Goal: Find contact information: Find contact information

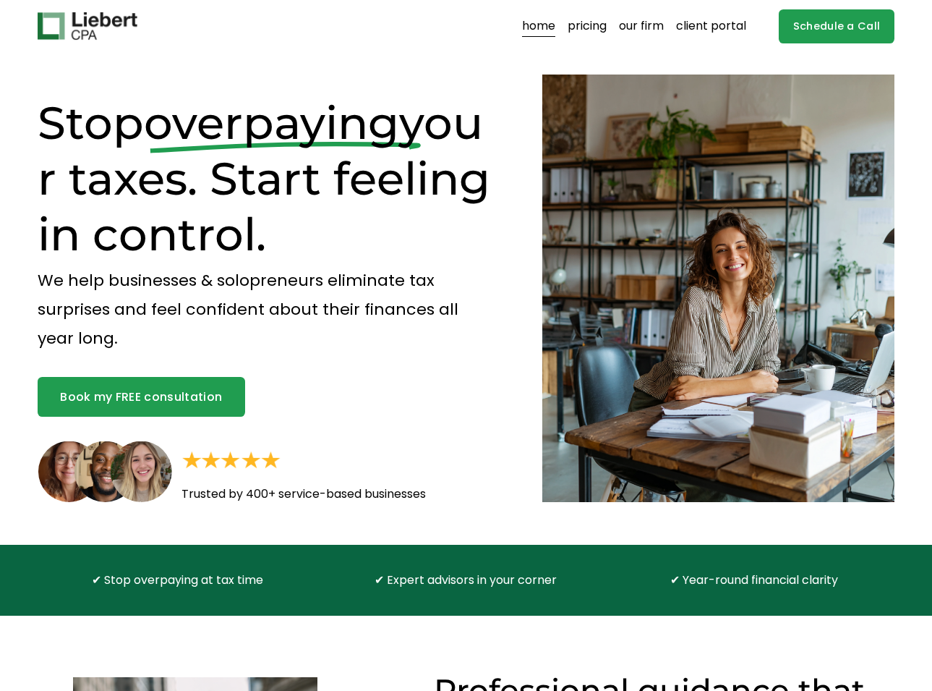
click at [632, 27] on link "our firm" at bounding box center [641, 25] width 45 height 23
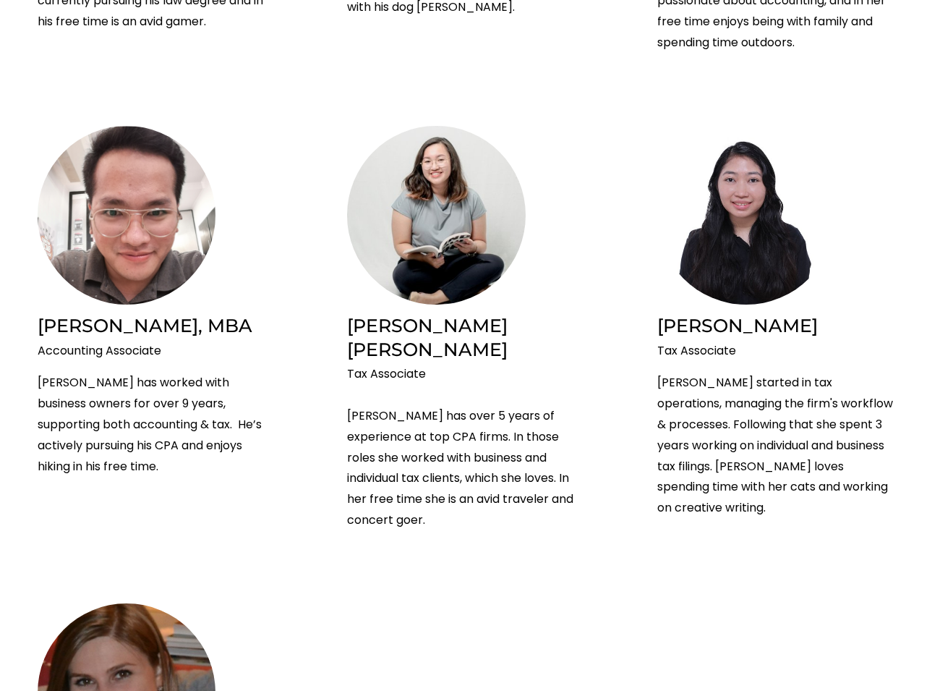
scroll to position [3058, 0]
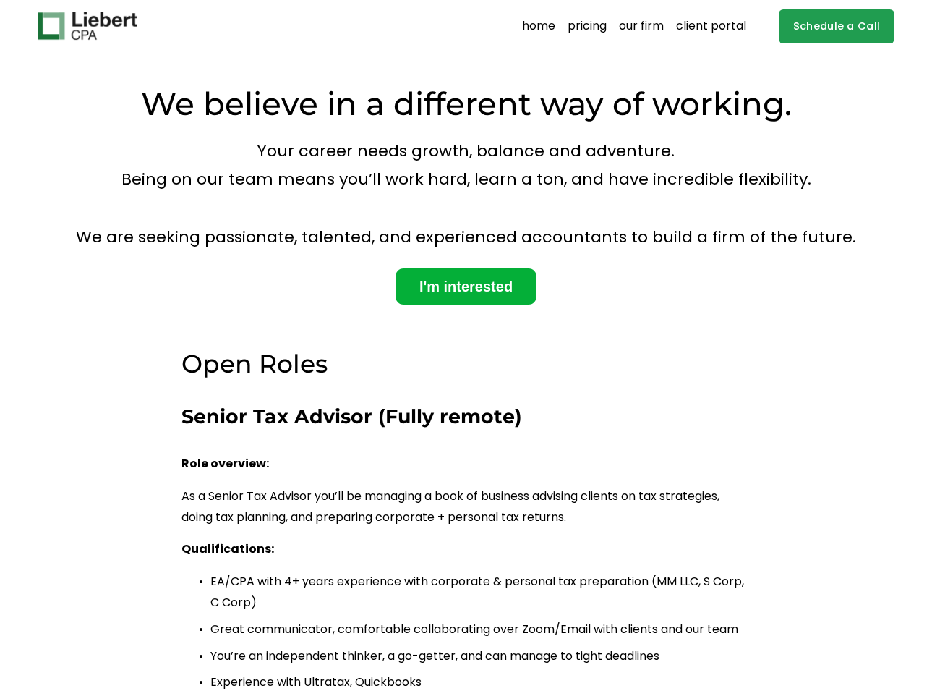
click at [544, 24] on link "home" at bounding box center [538, 25] width 33 height 23
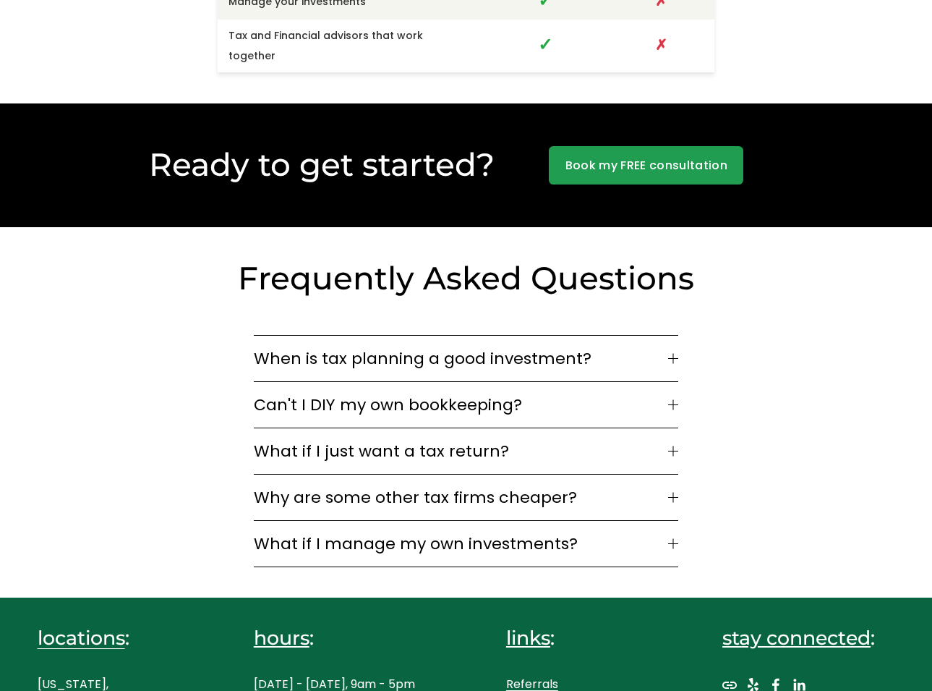
scroll to position [3541, 0]
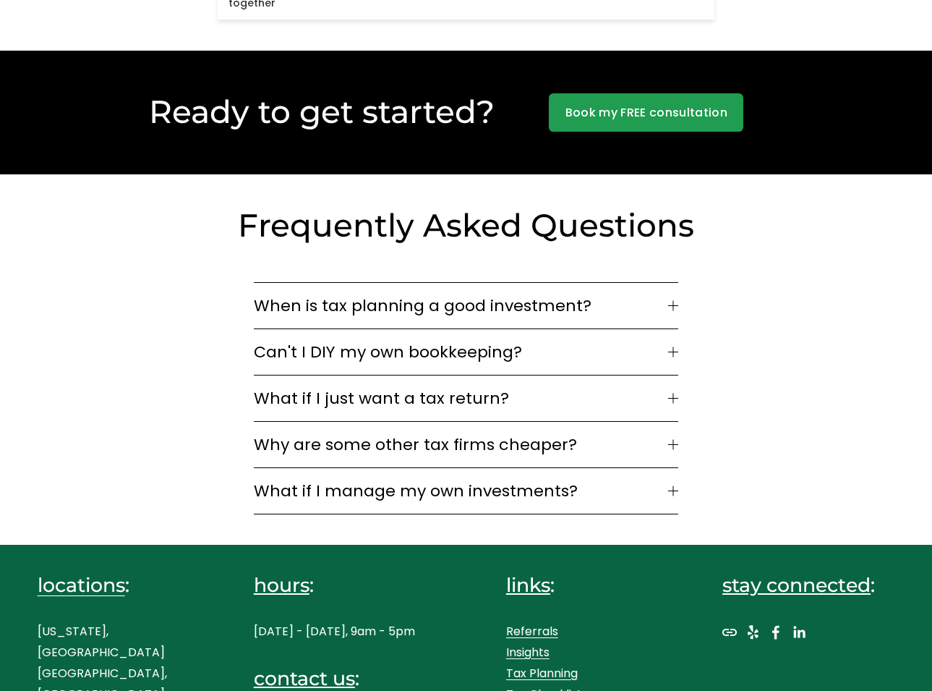
click at [794, 626] on use "LinkedIn" at bounding box center [800, 632] width 12 height 12
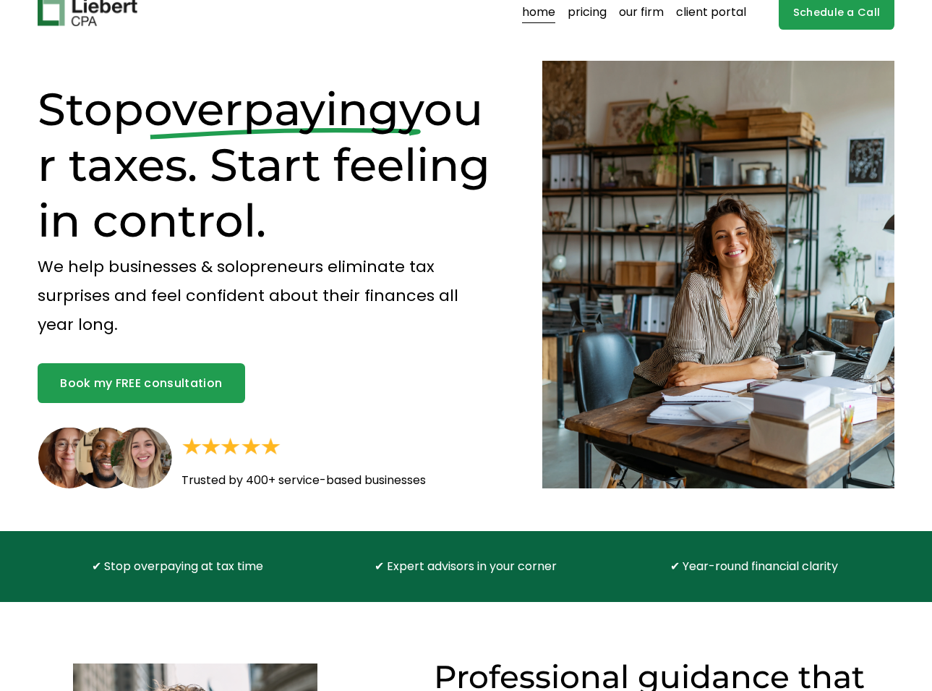
scroll to position [0, 0]
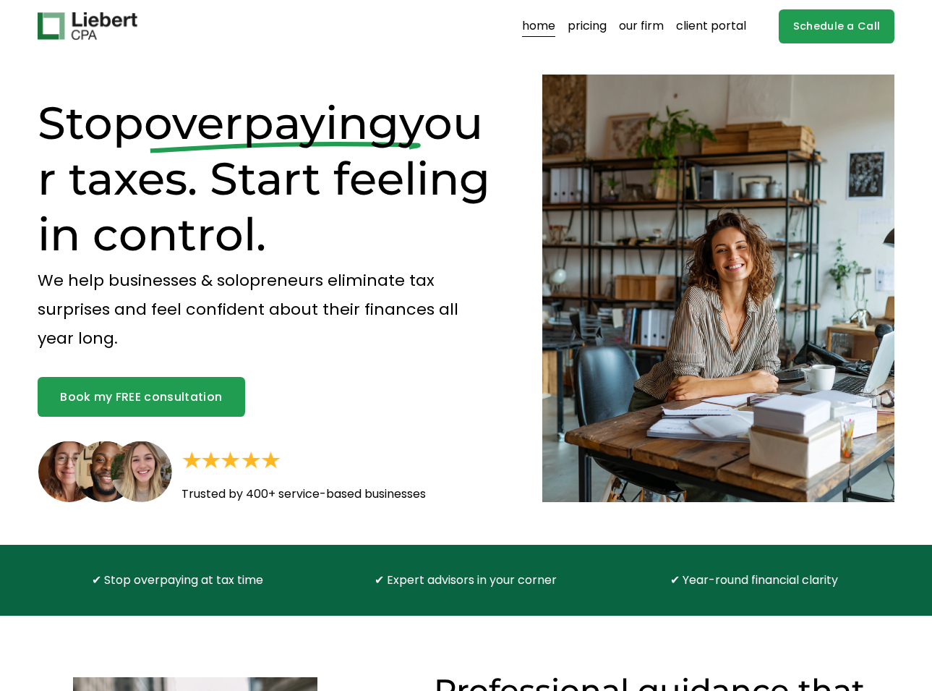
click at [646, 29] on link "our firm" at bounding box center [641, 25] width 45 height 23
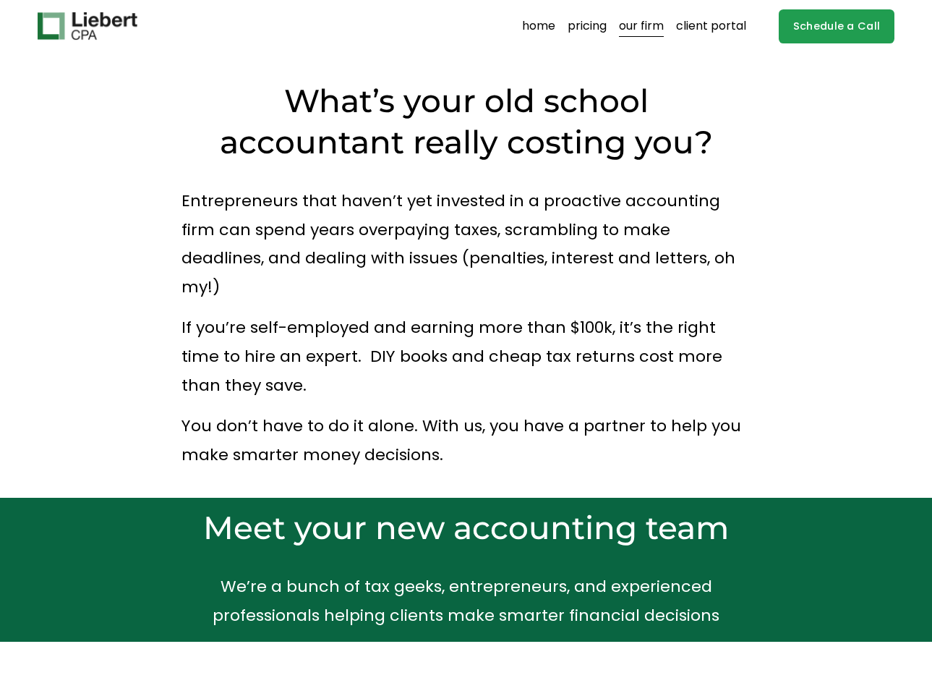
click at [537, 21] on link "home" at bounding box center [538, 25] width 33 height 23
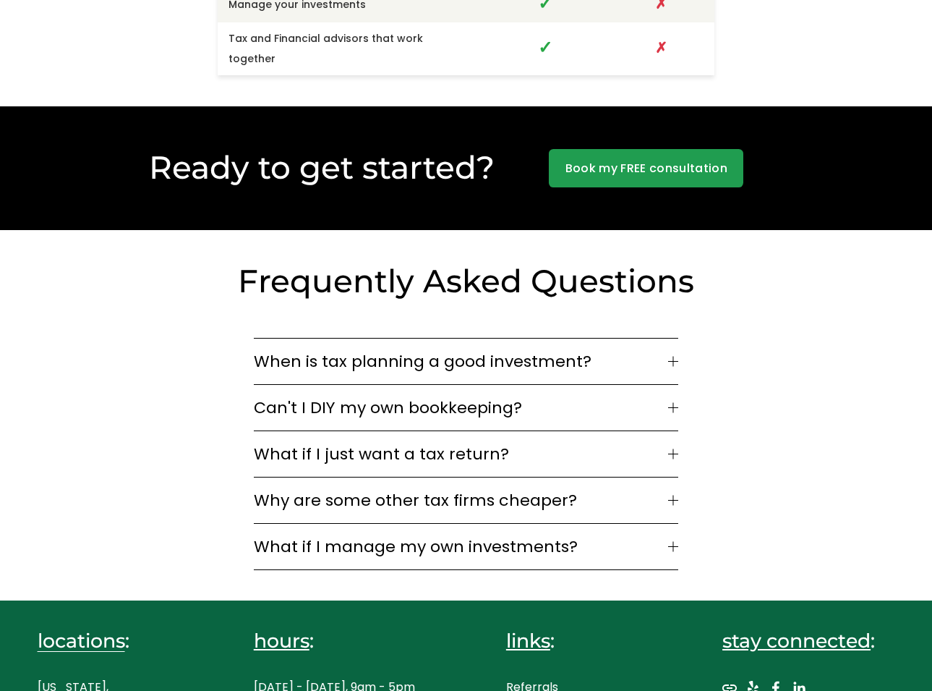
scroll to position [3541, 0]
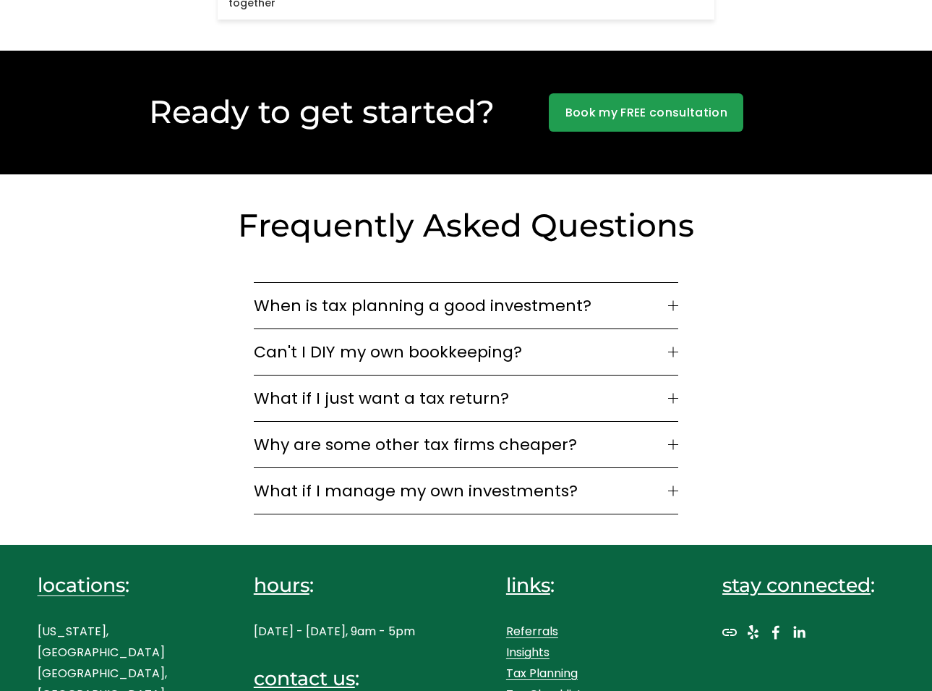
drag, startPoint x: 420, startPoint y: 647, endPoint x: 247, endPoint y: 630, distance: 174.4
click at [247, 630] on div "locations : [US_STATE], [GEOGRAPHIC_DATA] [GEOGRAPHIC_DATA], [GEOGRAPHIC_DATA] …" at bounding box center [466, 672] width 932 height 254
copy p "[EMAIL_ADDRESS][DOMAIN_NAME]"
